Goal: Information Seeking & Learning: Understand process/instructions

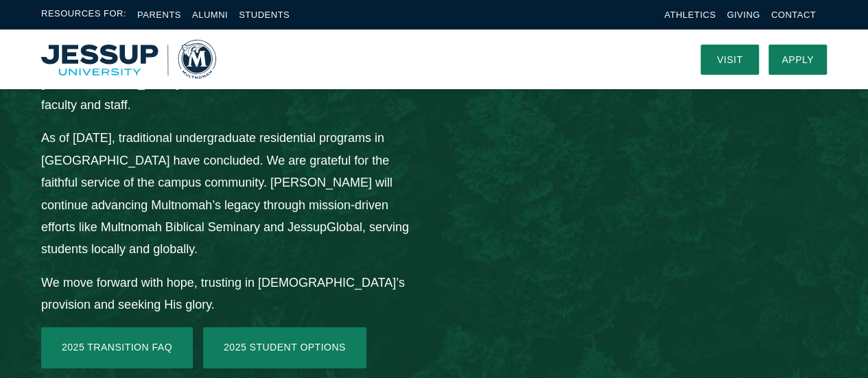
scroll to position [2024, 0]
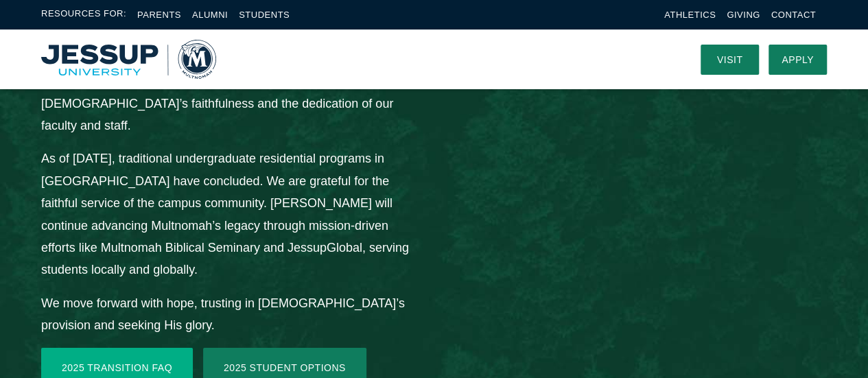
click at [130, 348] on link "2025 Transition FAQ" at bounding box center [117, 368] width 152 height 41
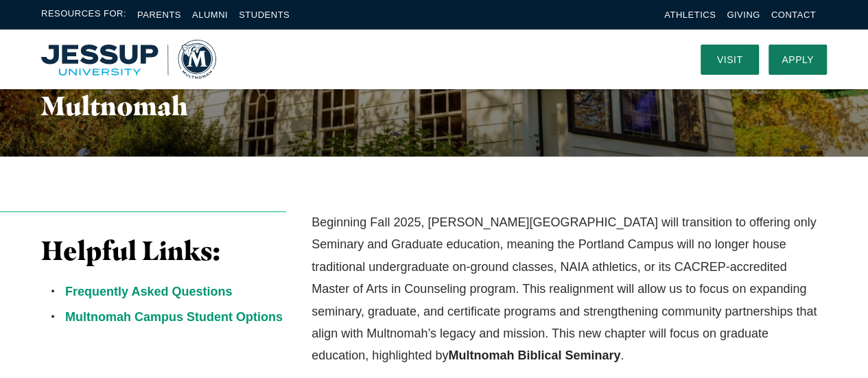
scroll to position [255, 0]
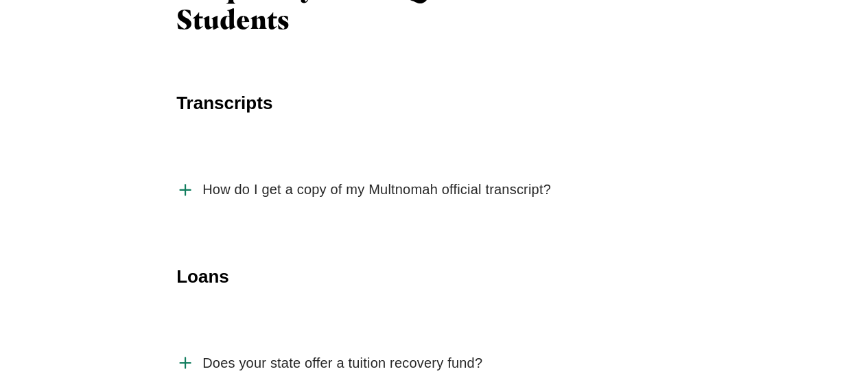
scroll to position [2159, 0]
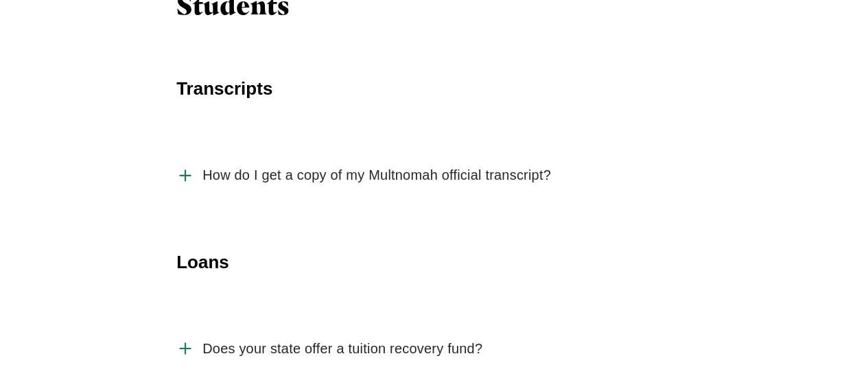
click at [347, 167] on span "How do I get a copy of my Multnomah official transcript?" at bounding box center [376, 175] width 349 height 17
click at [0, 0] on input "How do I get a copy of my Multnomah official transcript?" at bounding box center [0, 0] width 0 height 0
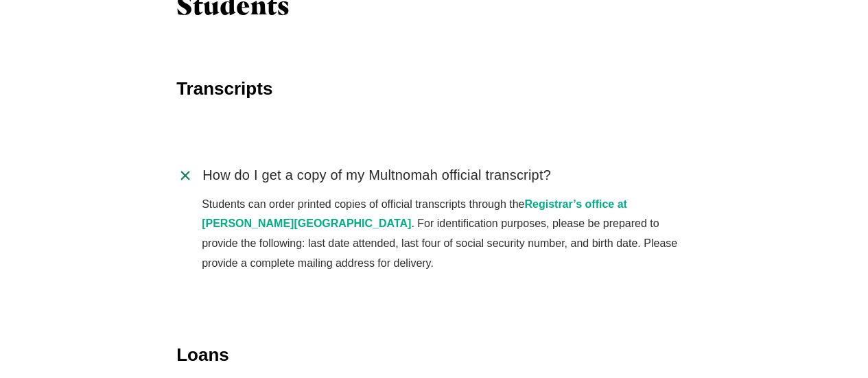
click at [605, 198] on link "Registrar’s office at Jessup University" at bounding box center [415, 214] width 426 height 32
